Goal: Task Accomplishment & Management: Use online tool/utility

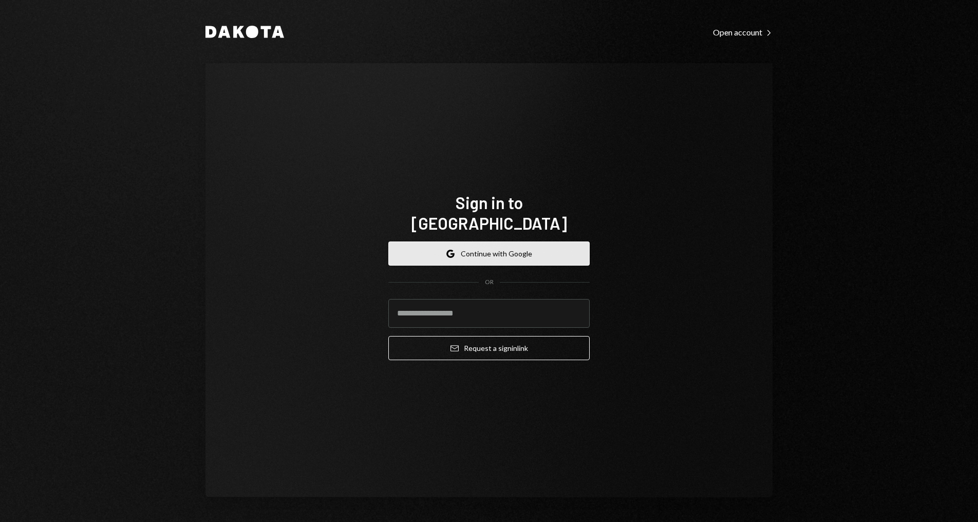
click at [518, 251] on button "Google Continue with Google" at bounding box center [488, 254] width 201 height 24
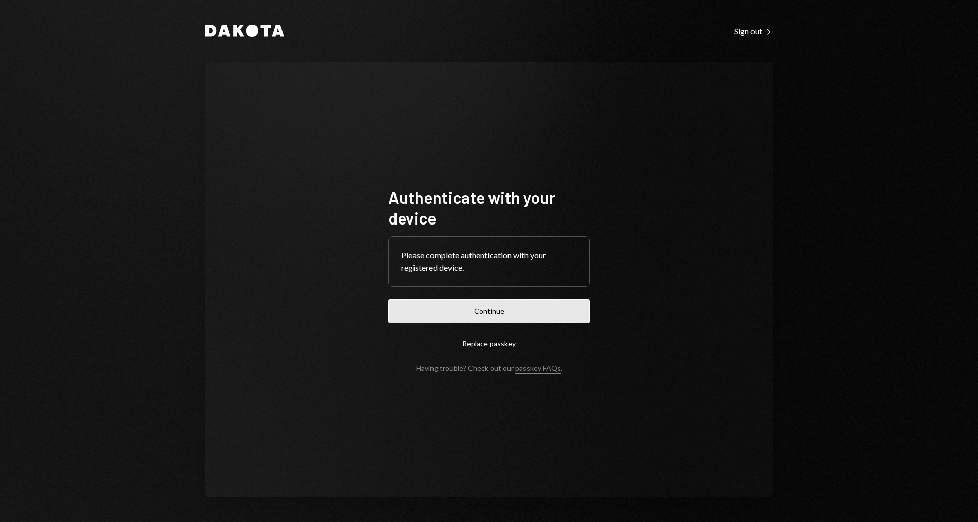
click at [501, 312] on button "Continue" at bounding box center [488, 311] width 201 height 24
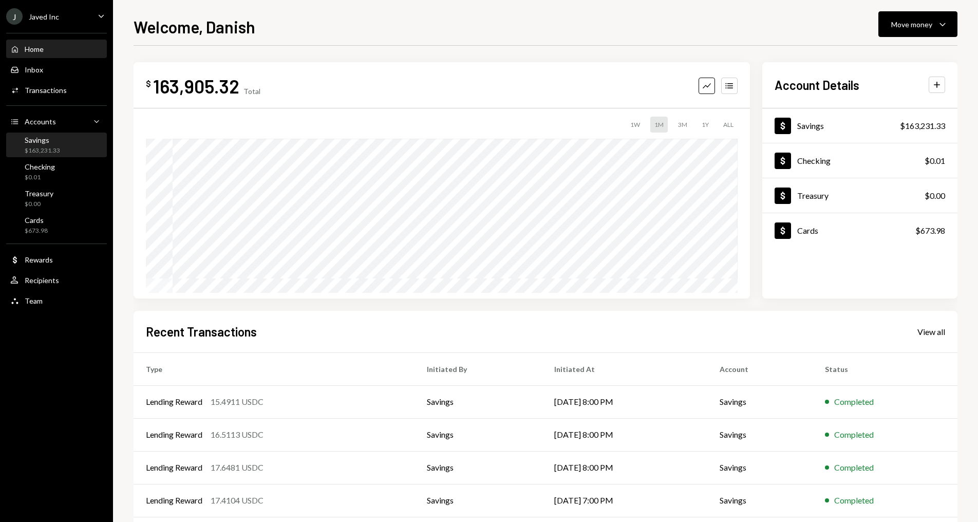
click at [85, 145] on div "Savings $163,231.33" at bounding box center [56, 146] width 92 height 20
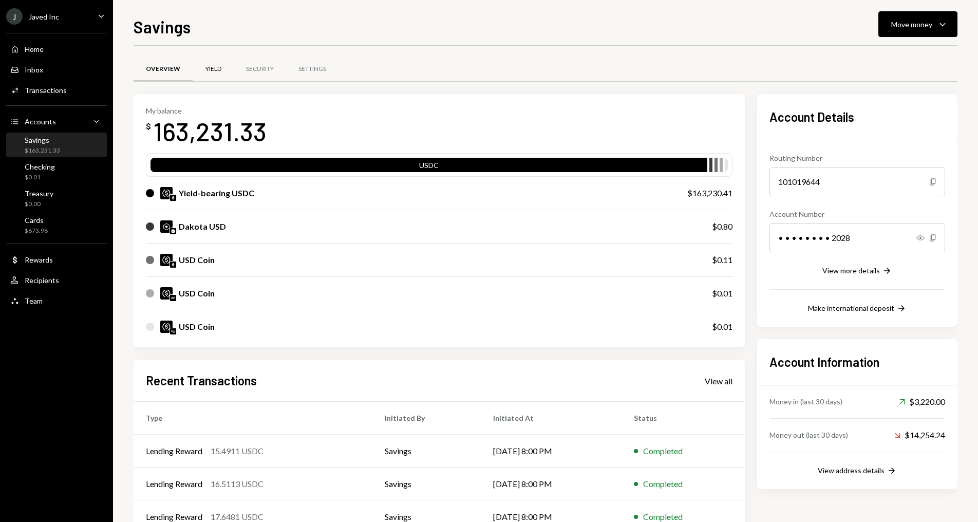
click at [217, 70] on div "Yield" at bounding box center [214, 69] width 16 height 9
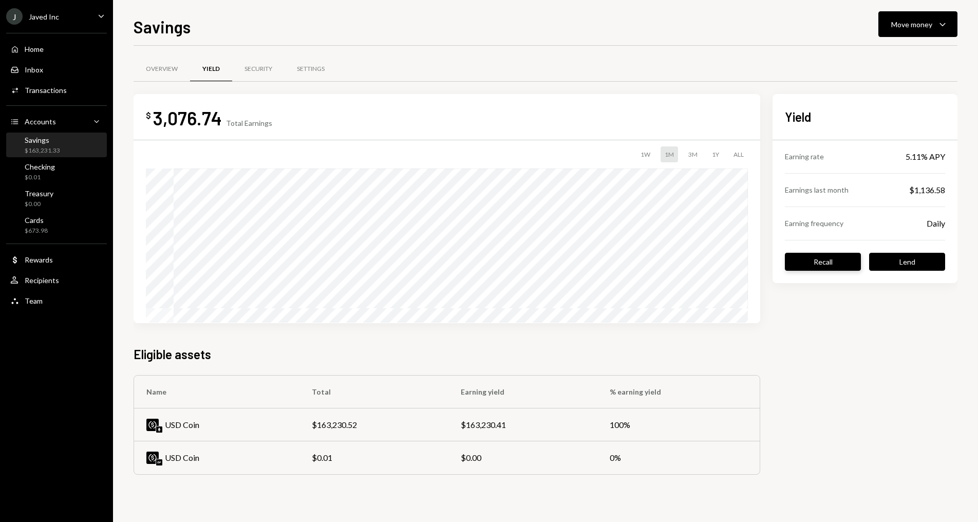
click at [837, 258] on button "Recall" at bounding box center [823, 262] width 76 height 18
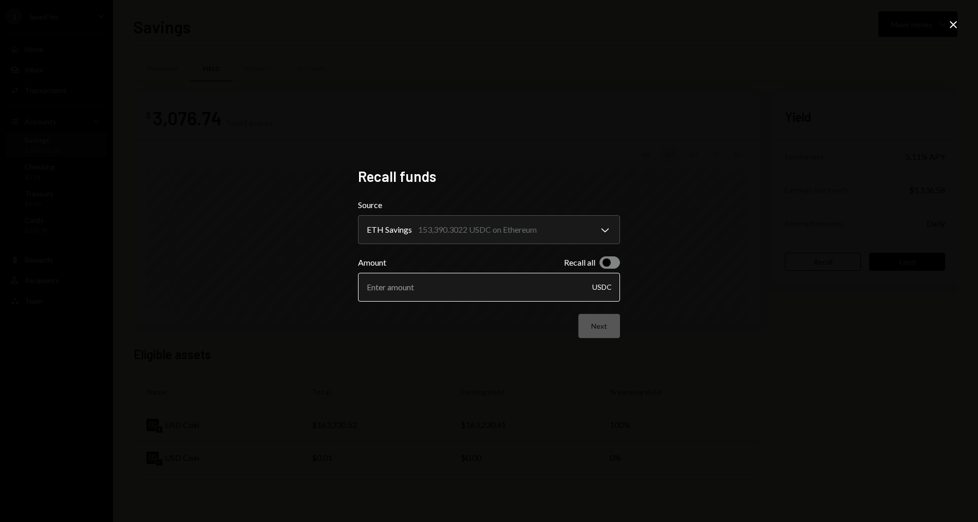
click at [525, 293] on input "Amount" at bounding box center [489, 287] width 262 height 29
type input "20250"
click at [594, 323] on button "Next" at bounding box center [600, 326] width 42 height 24
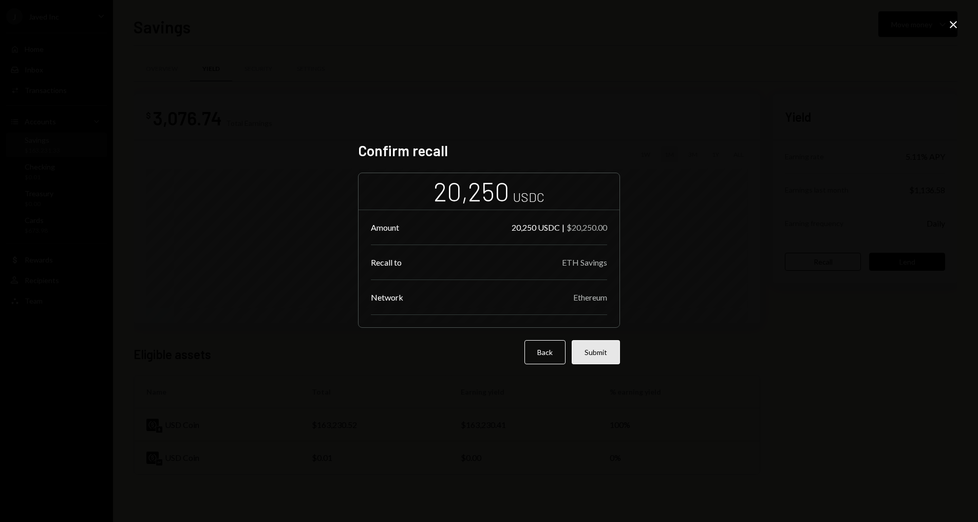
click at [595, 347] on button "Submit" at bounding box center [596, 352] width 48 height 24
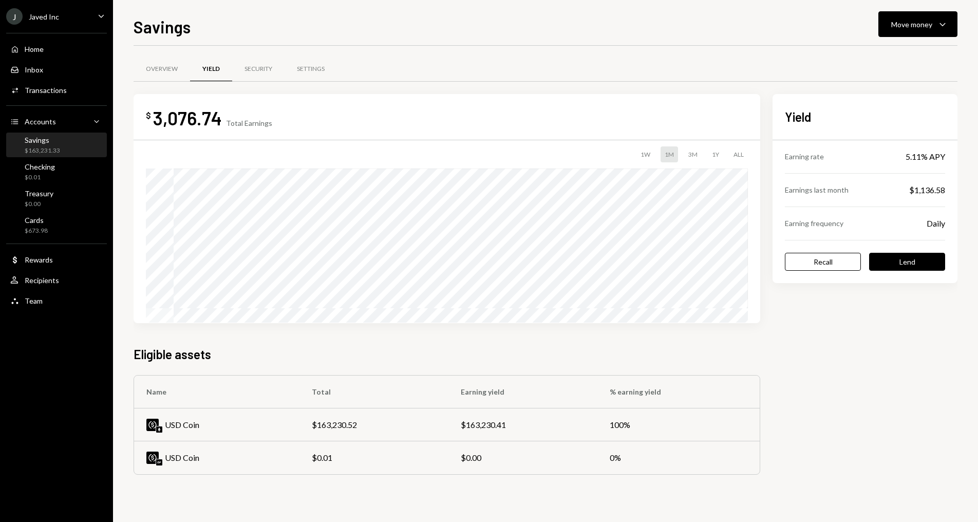
click at [73, 150] on div "Savings $163,231.33" at bounding box center [56, 146] width 92 height 20
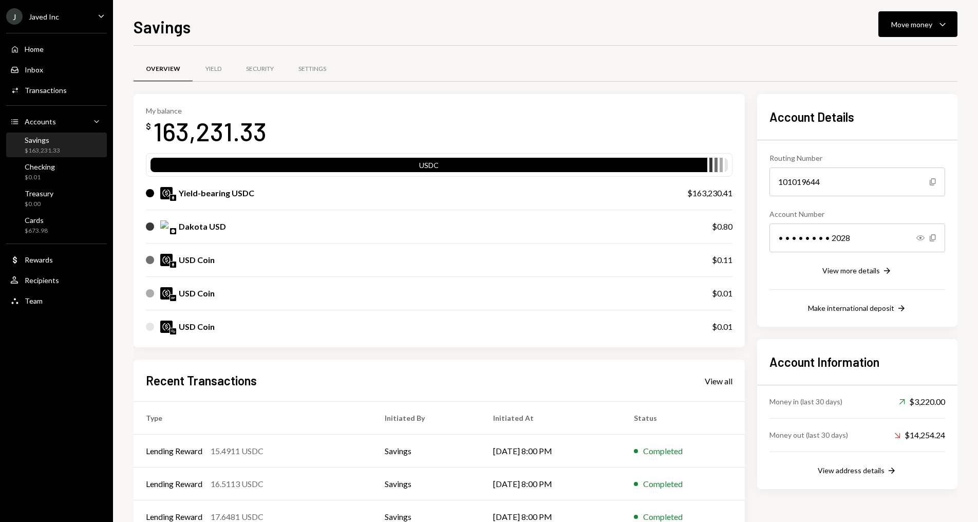
click at [73, 150] on div "Savings $163,231.33" at bounding box center [56, 146] width 92 height 20
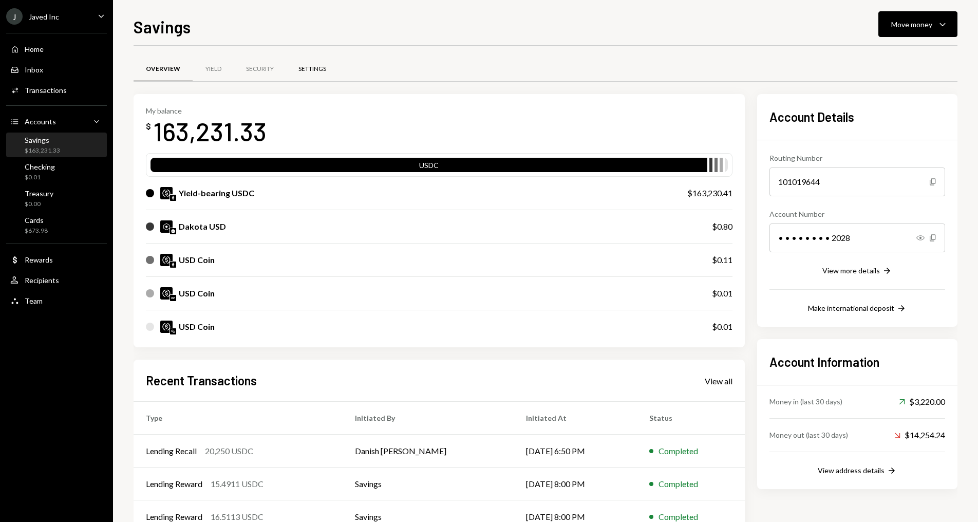
click at [301, 76] on div "Settings" at bounding box center [312, 69] width 52 height 25
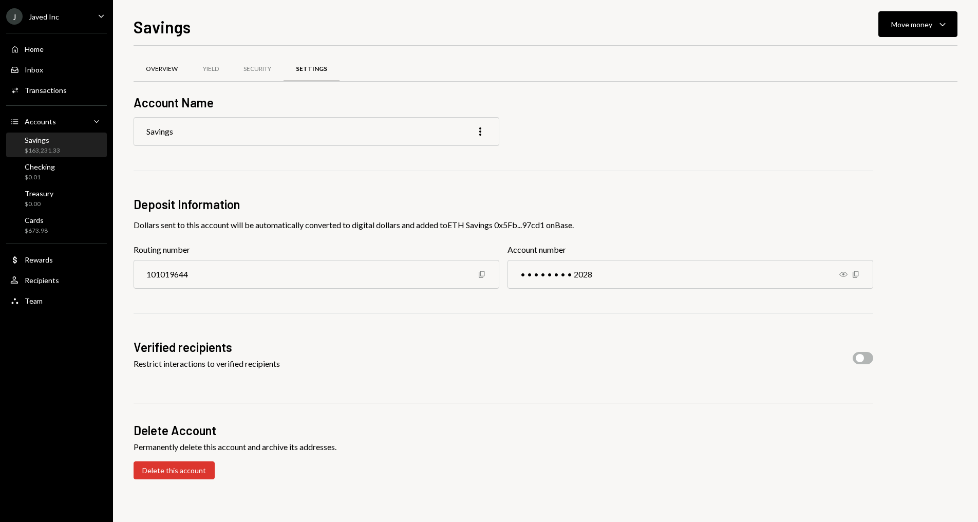
click at [168, 76] on div "Overview" at bounding box center [162, 69] width 57 height 25
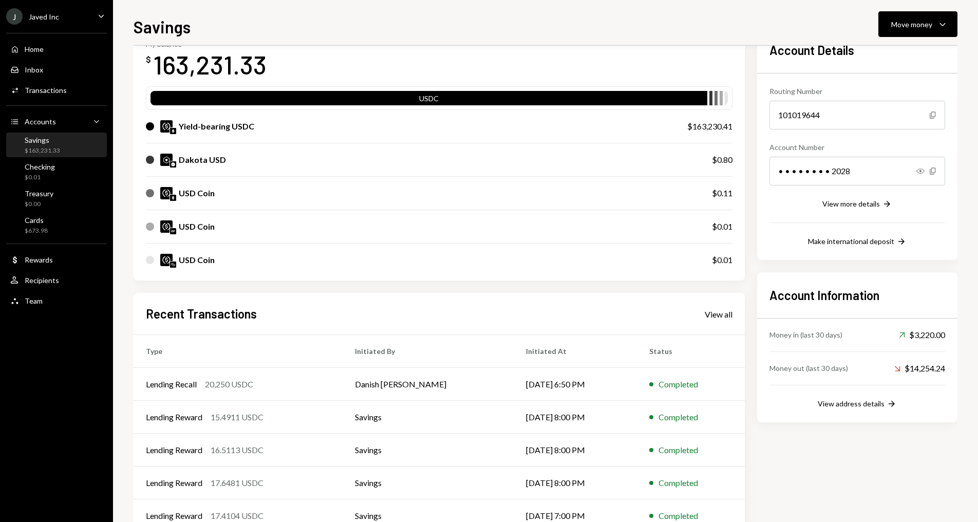
scroll to position [98, 0]
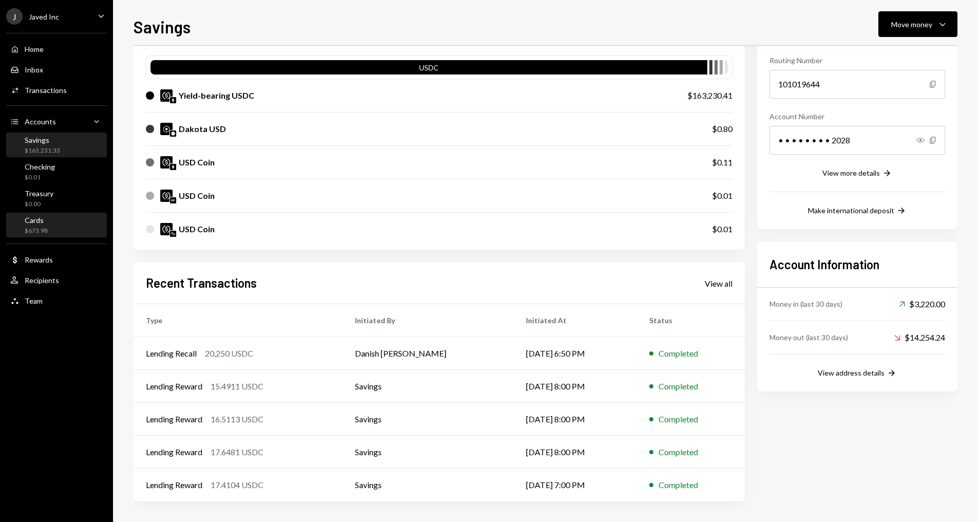
click at [89, 228] on div "Cards $673.98" at bounding box center [56, 226] width 92 height 20
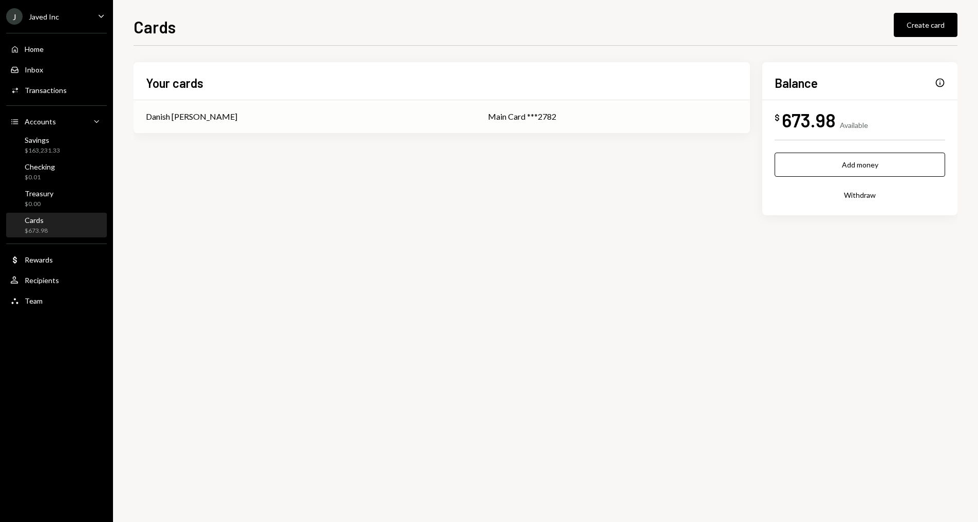
click at [221, 106] on td "Danish [PERSON_NAME]" at bounding box center [305, 116] width 342 height 33
click at [62, 145] on div "Savings $163,231.33" at bounding box center [56, 146] width 92 height 20
